Goal: Navigation & Orientation: Understand site structure

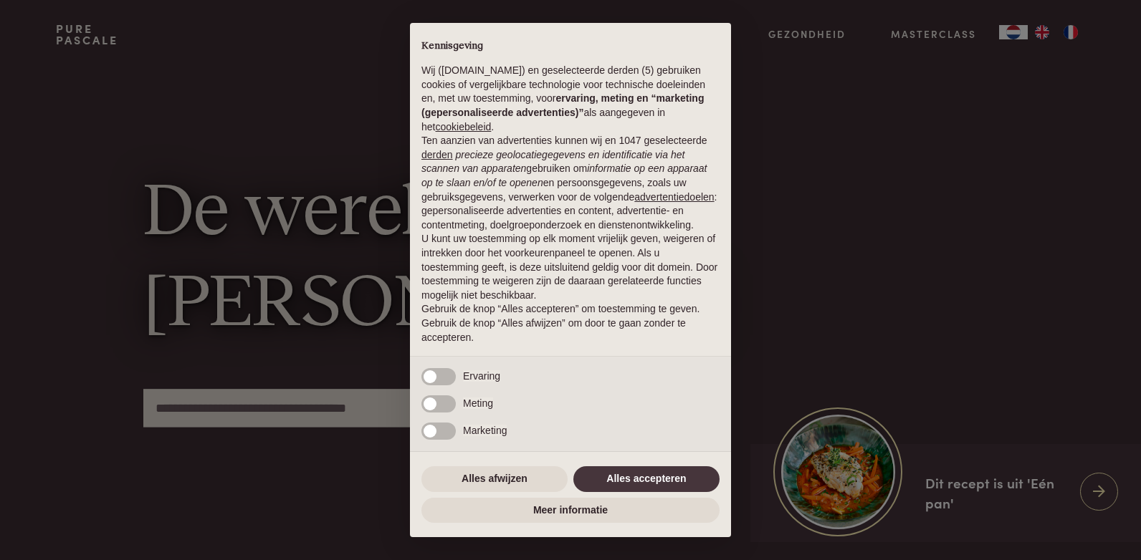
click at [833, 250] on div "× Kennisgeving Wij (purepascale.com) en geselecteerde derden (5) gebruiken cook…" at bounding box center [570, 280] width 1141 height 560
click at [661, 479] on button "Alles accepteren" at bounding box center [646, 480] width 146 height 26
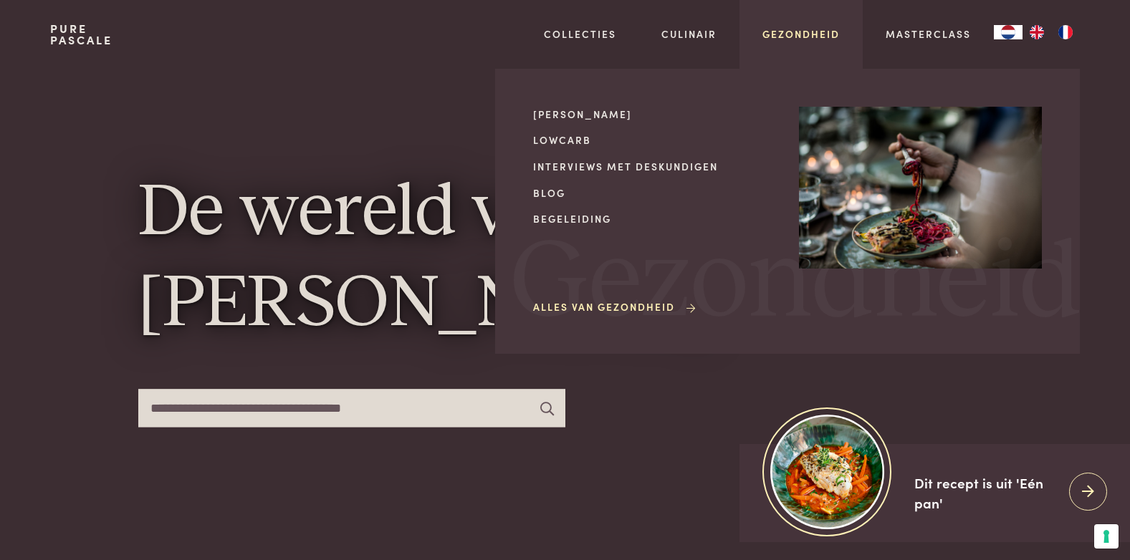
click at [793, 34] on link "Gezondheid" at bounding box center [801, 34] width 77 height 15
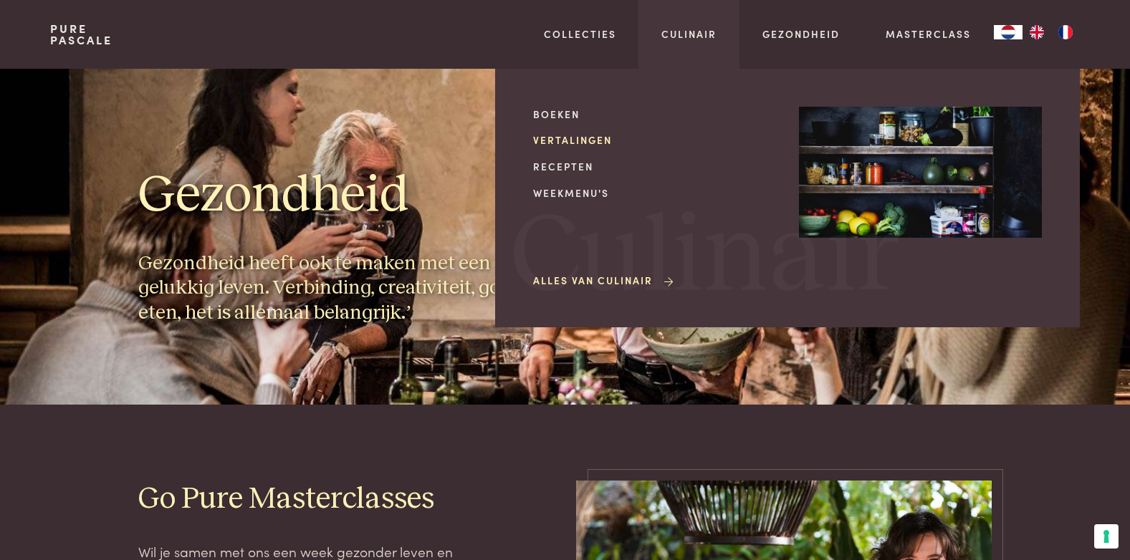
click at [568, 137] on link "Vertalingen" at bounding box center [654, 140] width 243 height 15
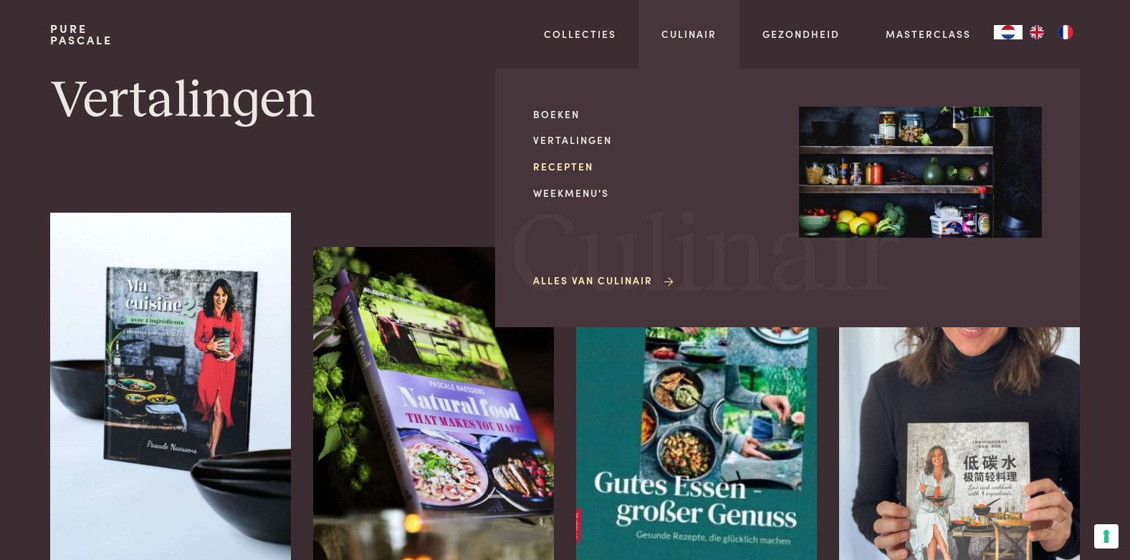
click at [584, 164] on link "Recepten" at bounding box center [654, 166] width 243 height 15
